Goal: Task Accomplishment & Management: Use online tool/utility

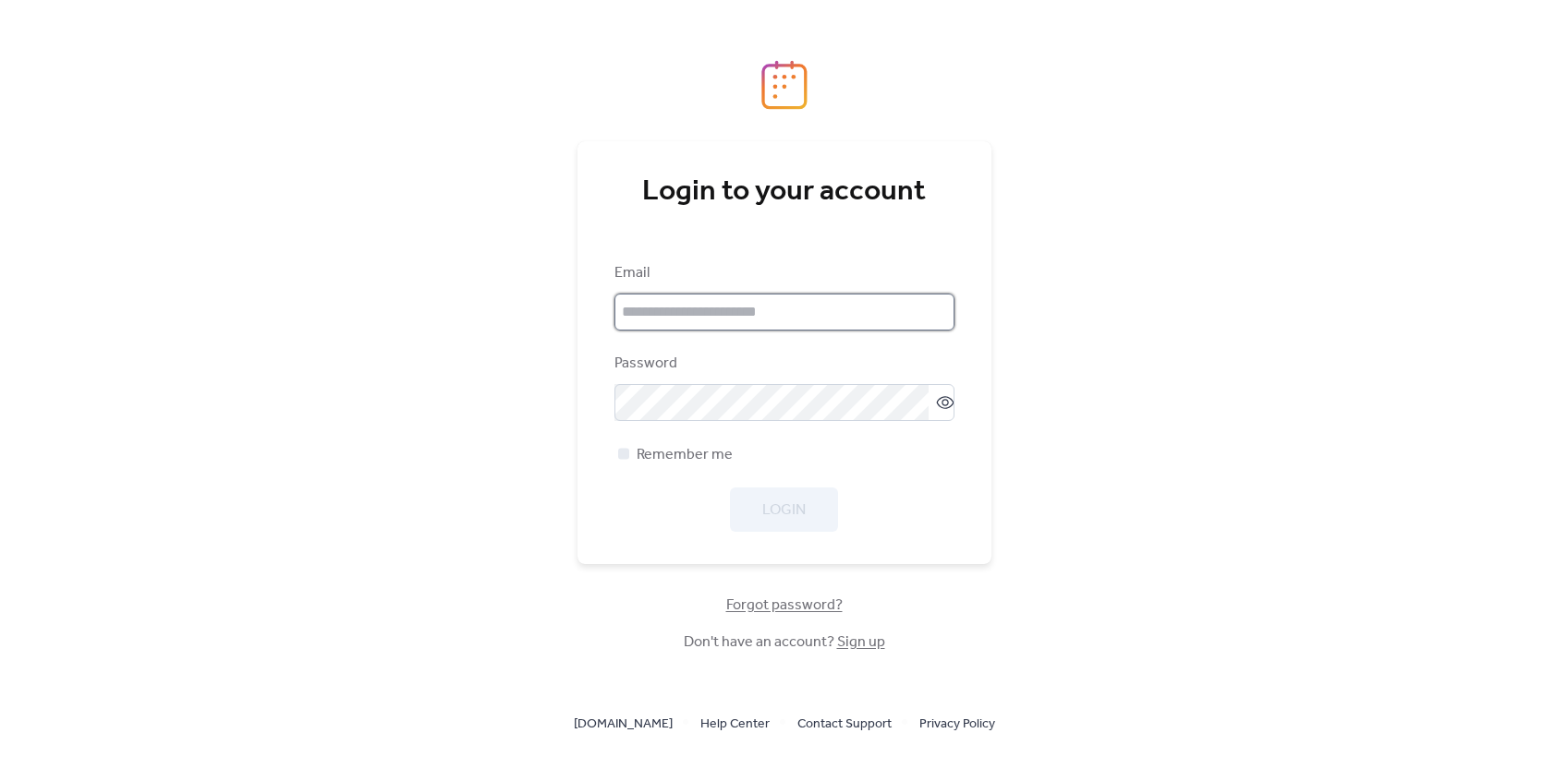
click at [829, 301] on input "email" at bounding box center [784, 312] width 340 height 37
paste input "**********"
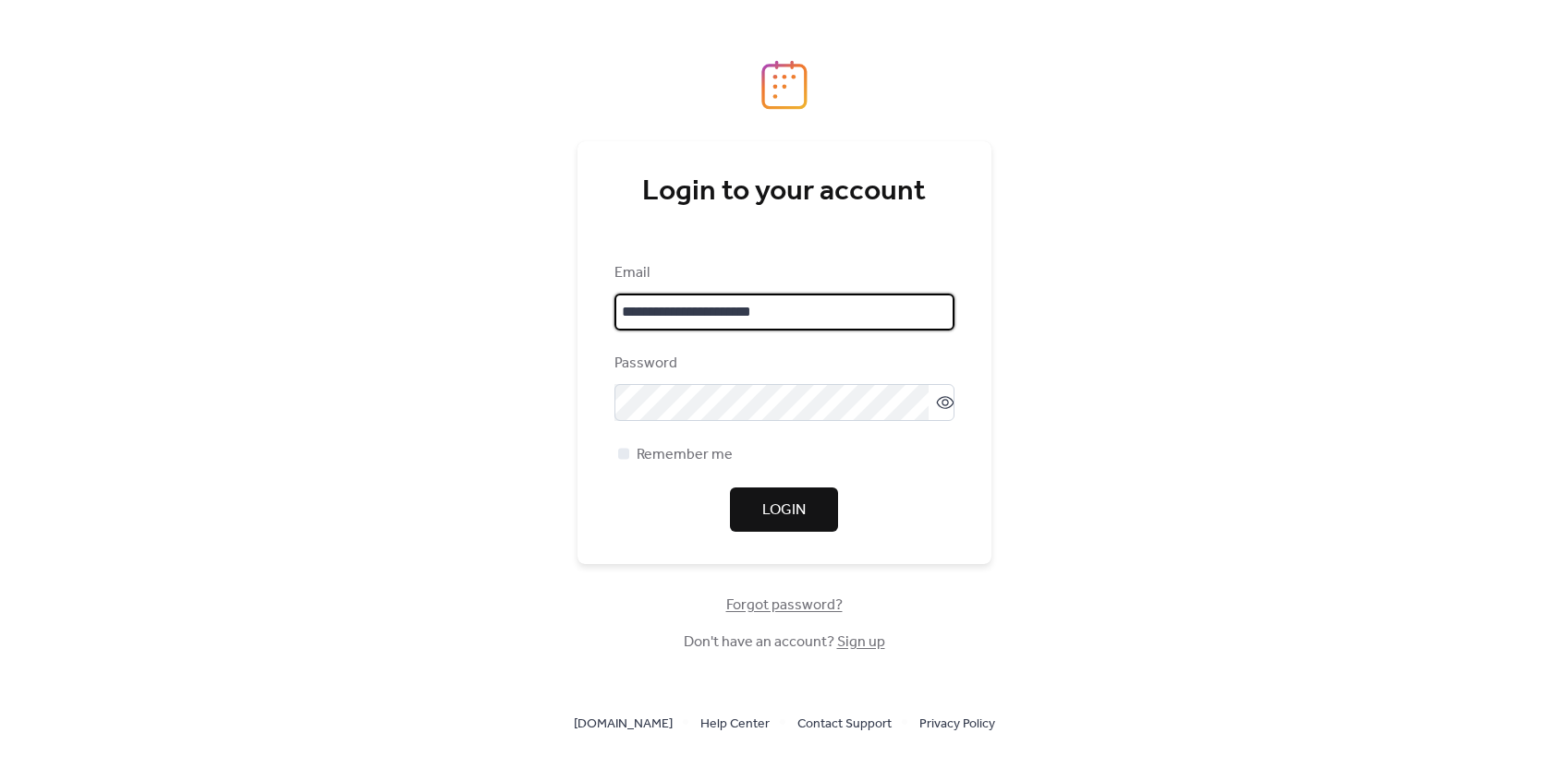
type input "**********"
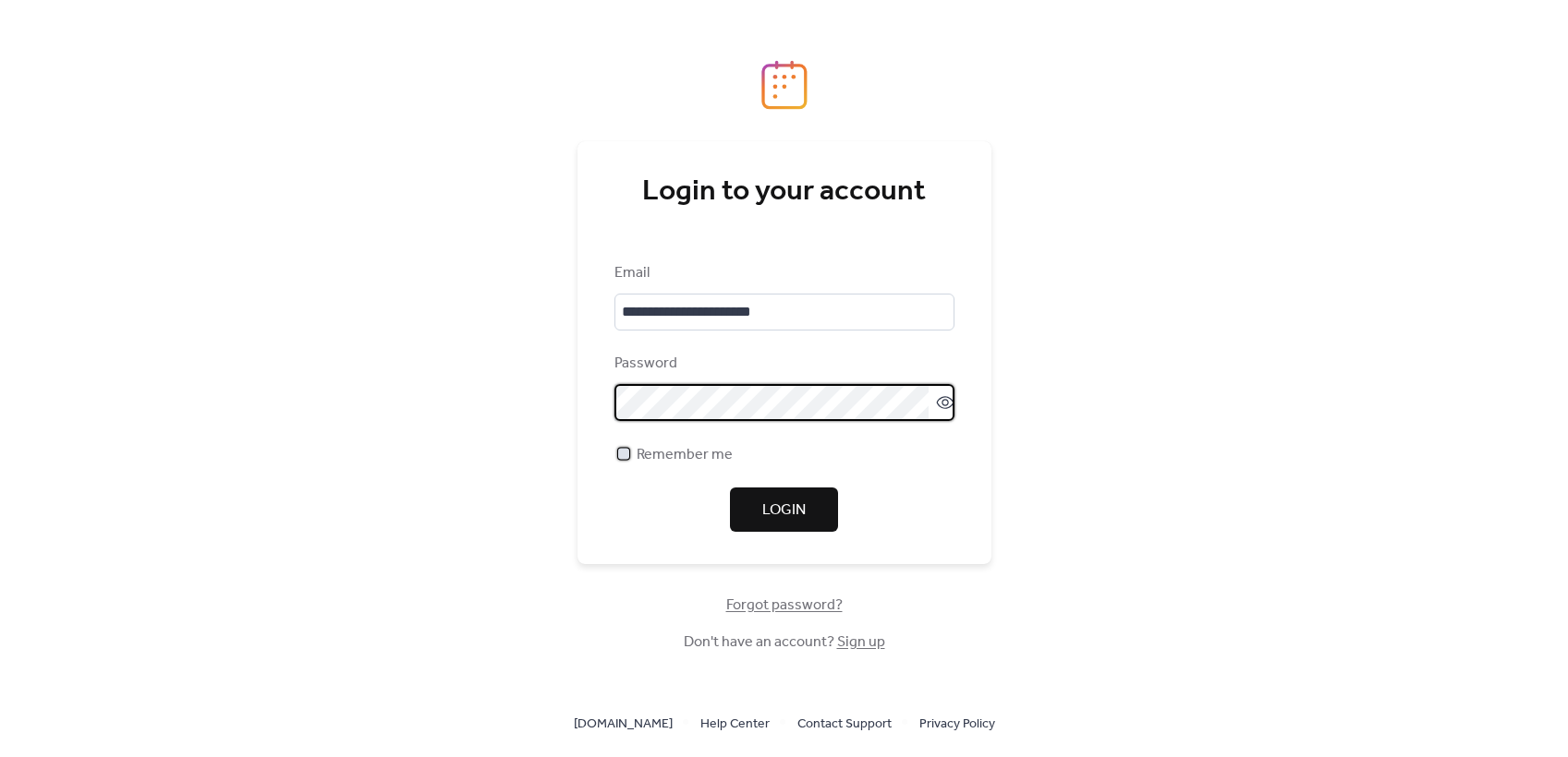
click at [625, 453] on div at bounding box center [624, 454] width 12 height 12
click at [798, 510] on span "Login" at bounding box center [784, 510] width 43 height 22
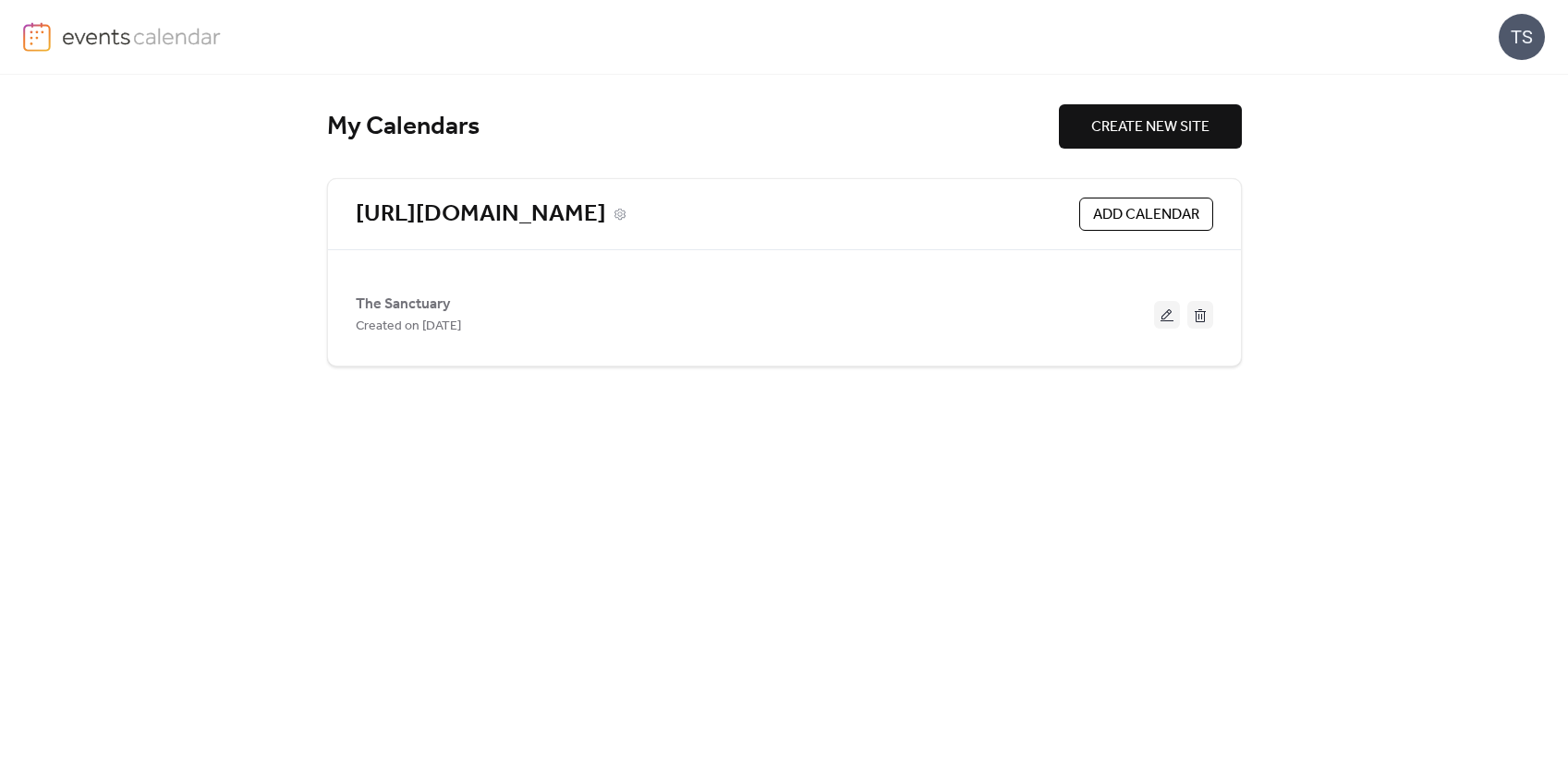
click at [570, 217] on link "[URL][DOMAIN_NAME]" at bounding box center [481, 215] width 251 height 31
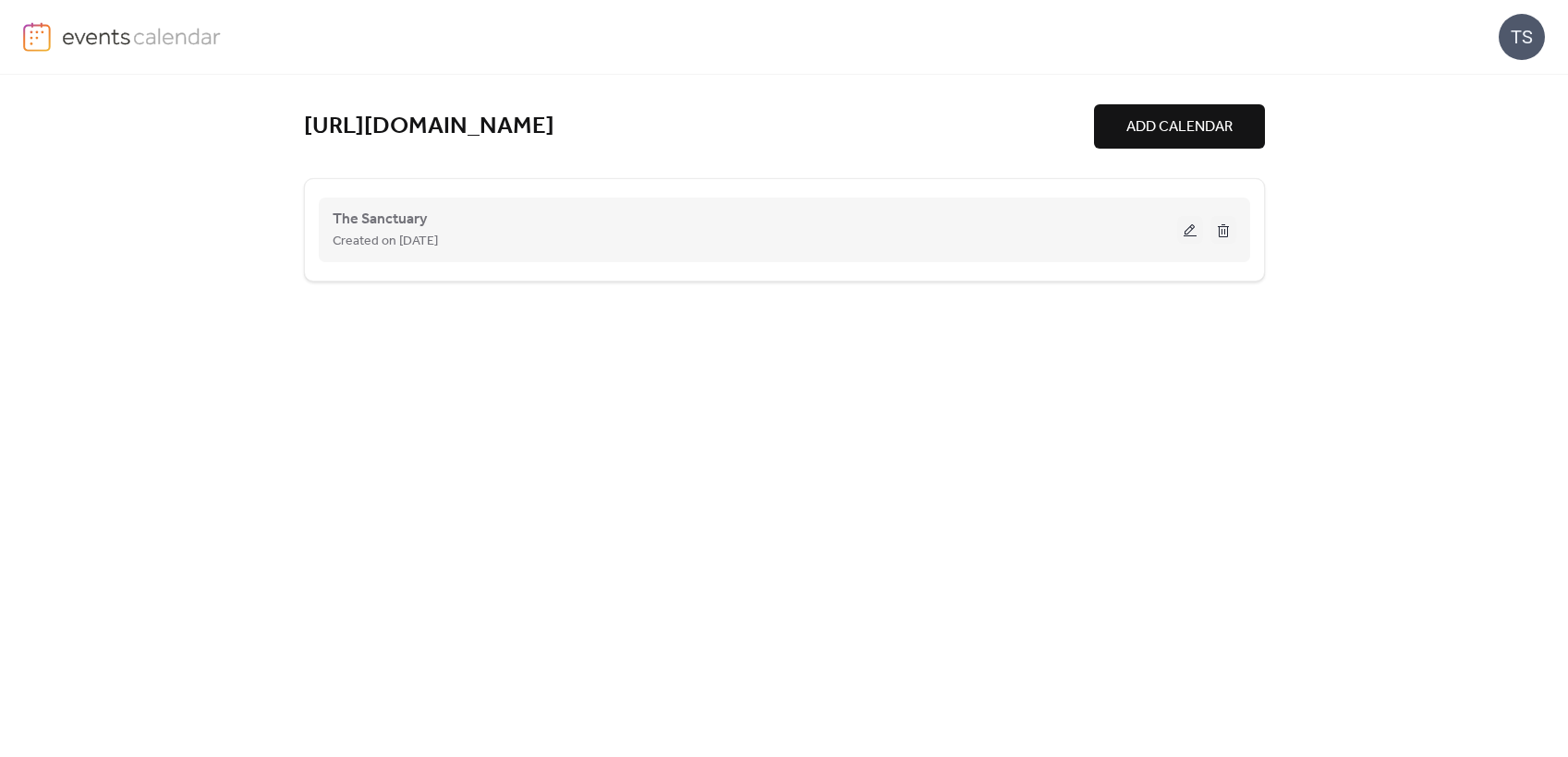
click at [438, 237] on span "Created on [DATE]" at bounding box center [385, 242] width 105 height 22
click at [932, 228] on div "The Sanctuary Created on [DATE]" at bounding box center [755, 230] width 844 height 44
click at [1159, 229] on div "The Sanctuary Created on [DATE]" at bounding box center [755, 230] width 844 height 44
click at [1188, 236] on button at bounding box center [1190, 229] width 26 height 28
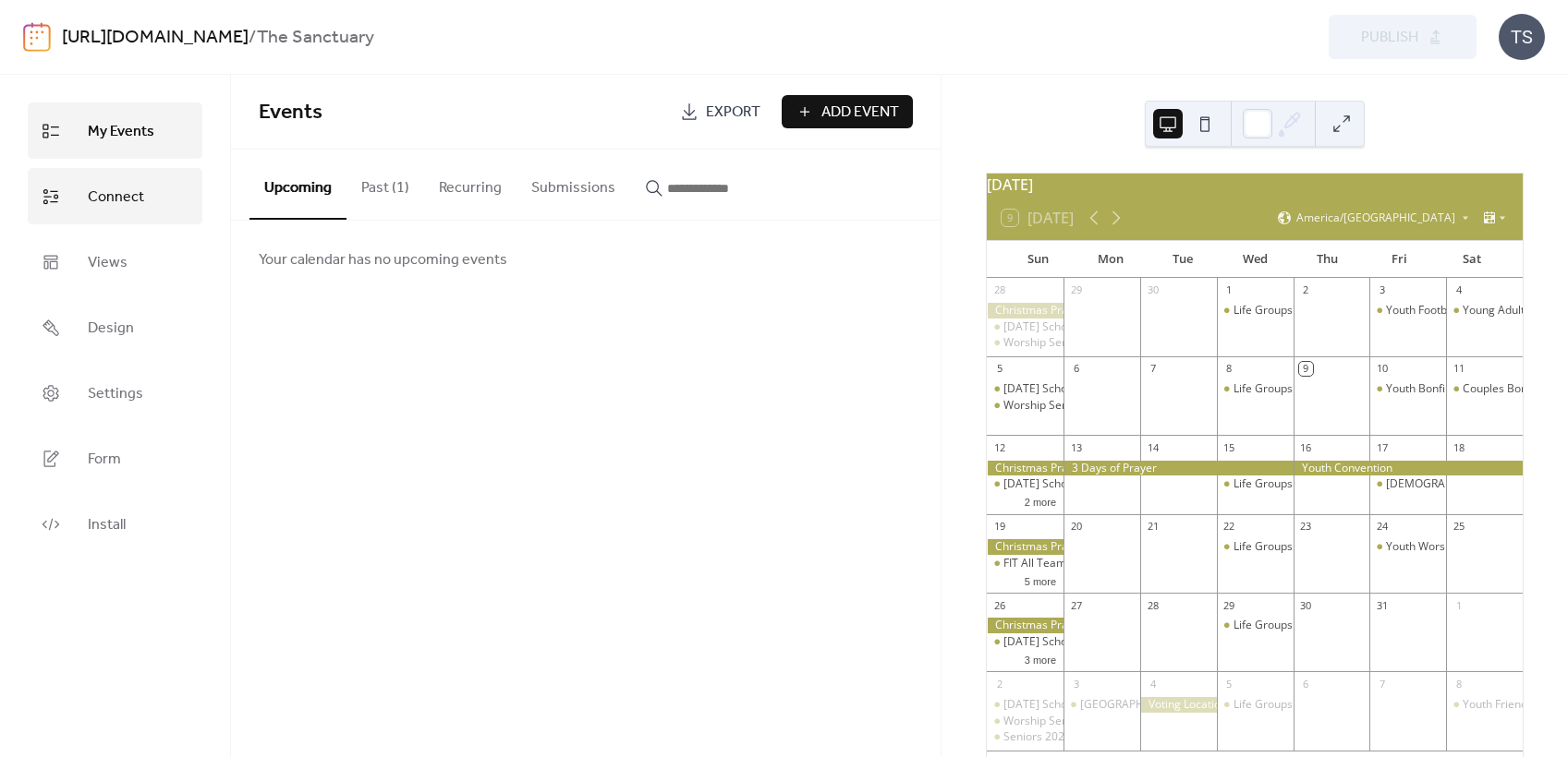
click at [119, 207] on span "Connect" at bounding box center [116, 197] width 56 height 29
